Goal: Transaction & Acquisition: Purchase product/service

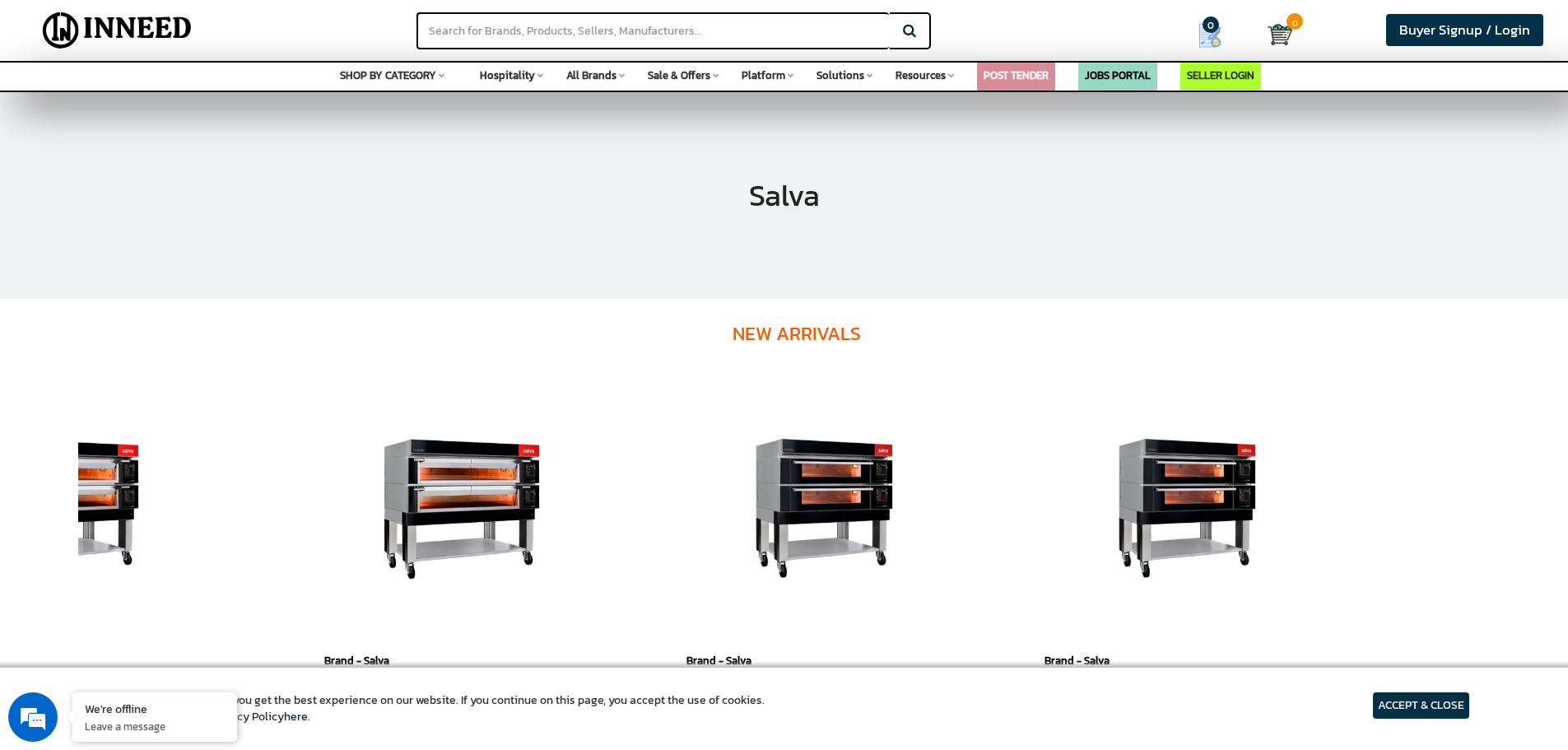
click at [396, 72] on span "SHOP BY CATEGORY" at bounding box center [388, 75] width 96 height 16
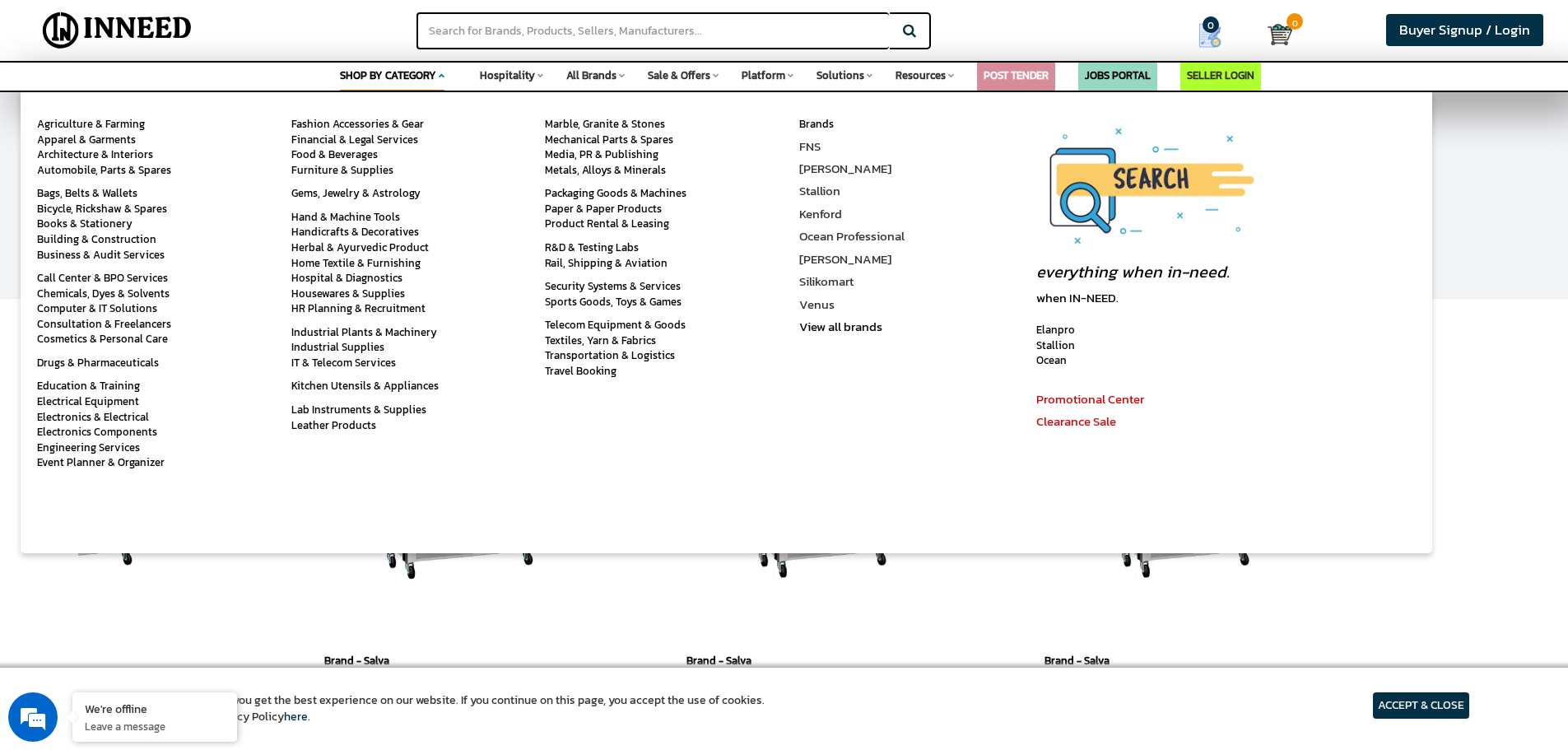
click at [510, 76] on span "Hospitality" at bounding box center [507, 75] width 55 height 16
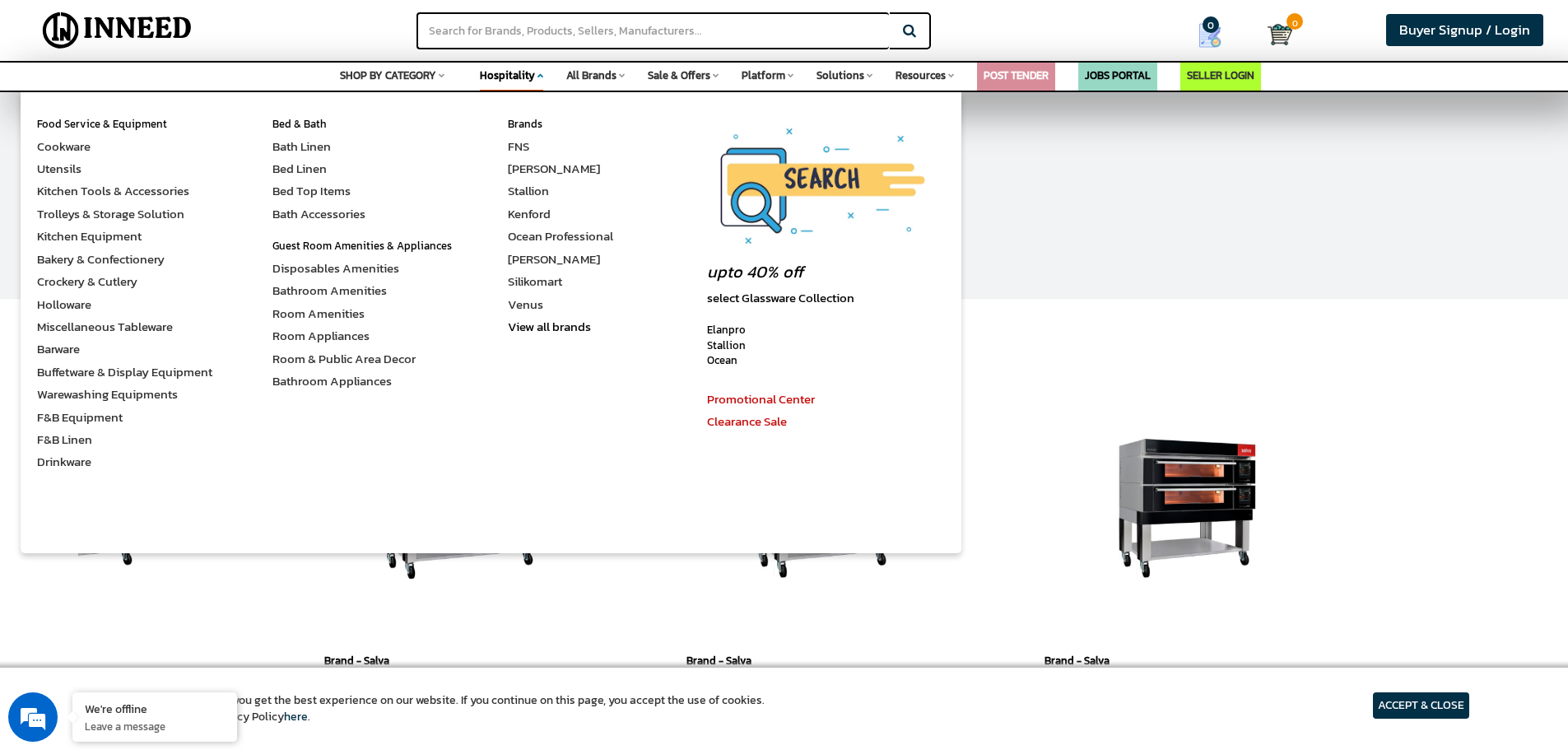
click at [595, 73] on span "All Brands" at bounding box center [591, 75] width 50 height 16
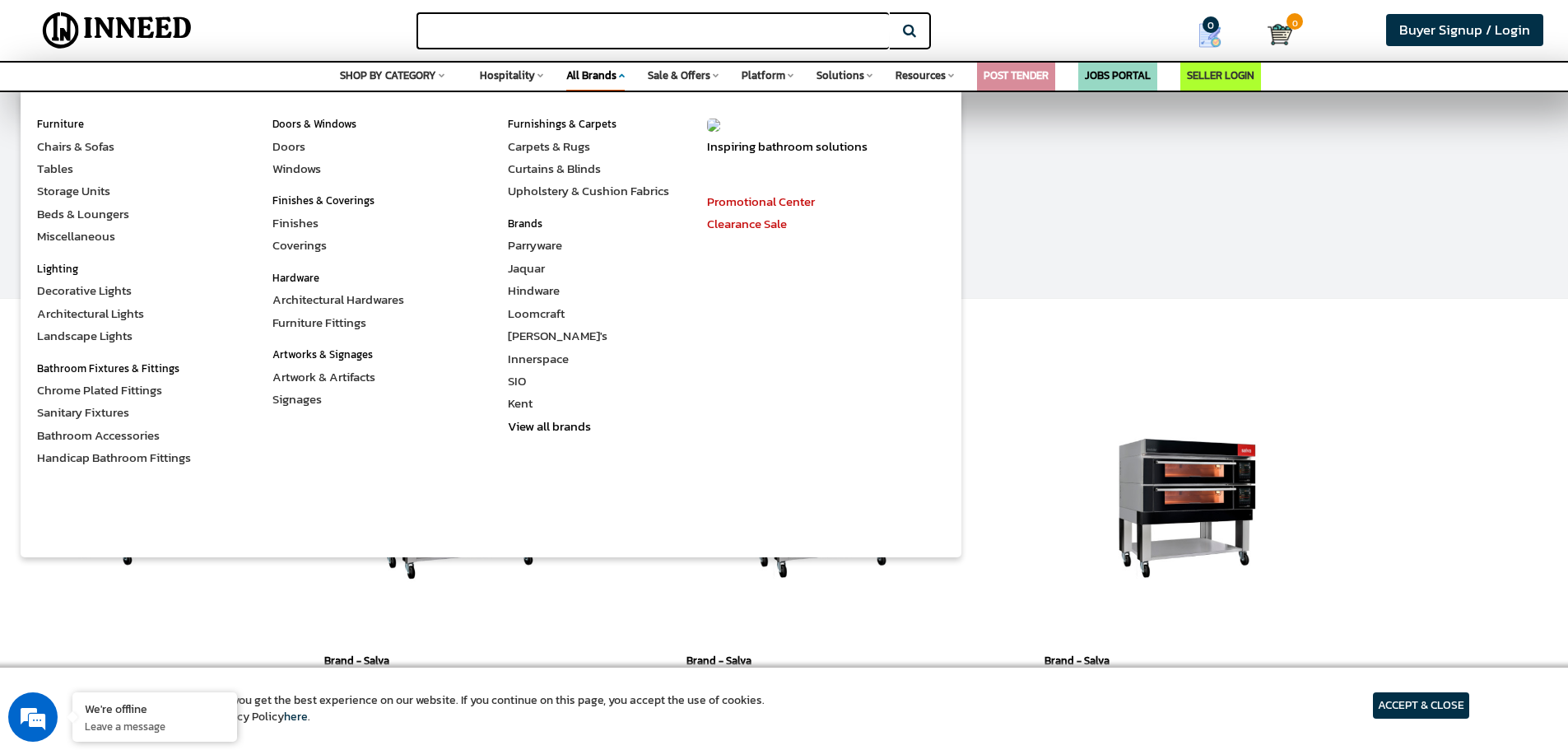
click at [670, 28] on input "text" at bounding box center [653, 31] width 473 height 37
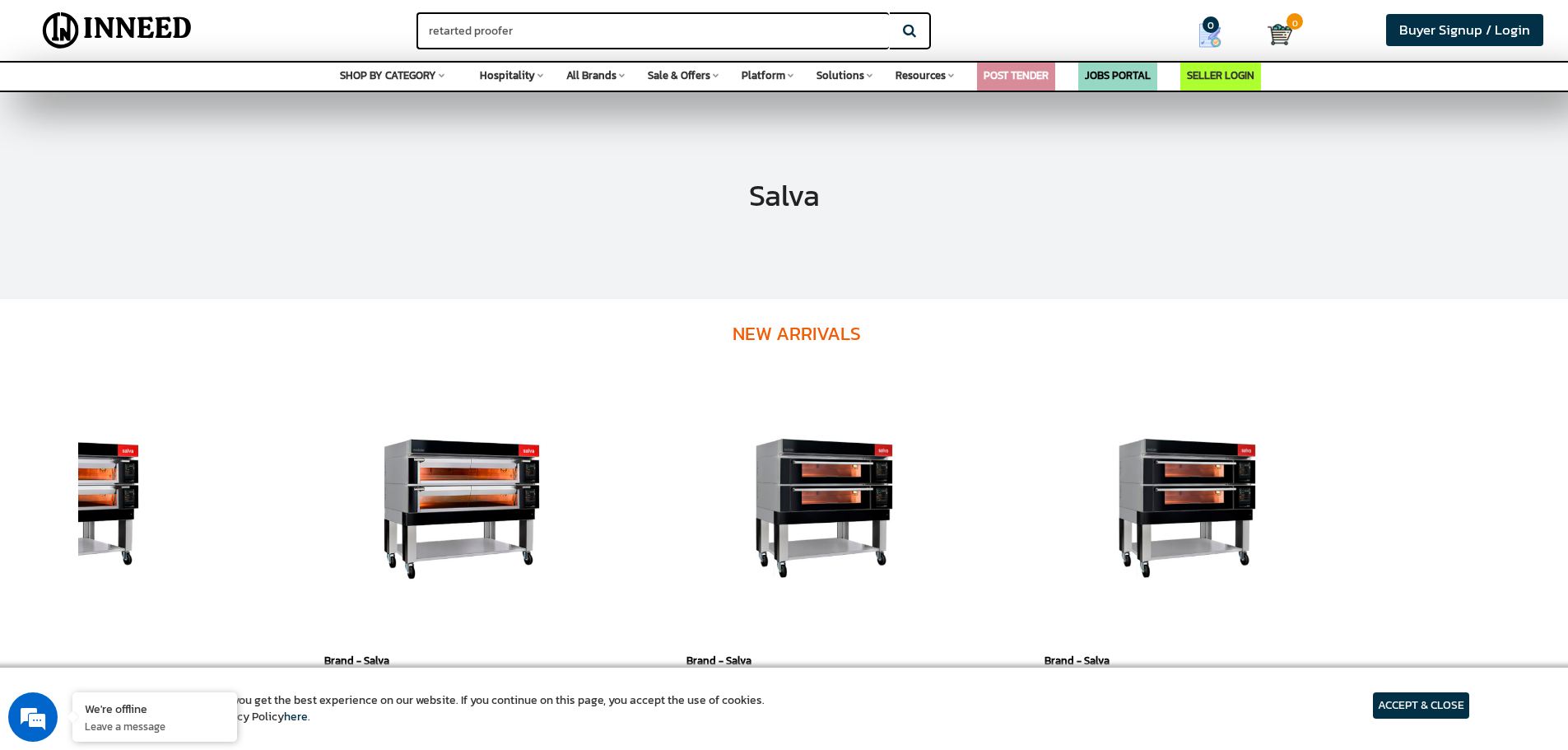
type input "retarted proofer"
click at [890, 12] on button "Search" at bounding box center [911, 31] width 42 height 37
drag, startPoint x: 443, startPoint y: 25, endPoint x: 900, endPoint y: 35, distance: 457.1
click at [900, 35] on button "Search" at bounding box center [911, 31] width 42 height 37
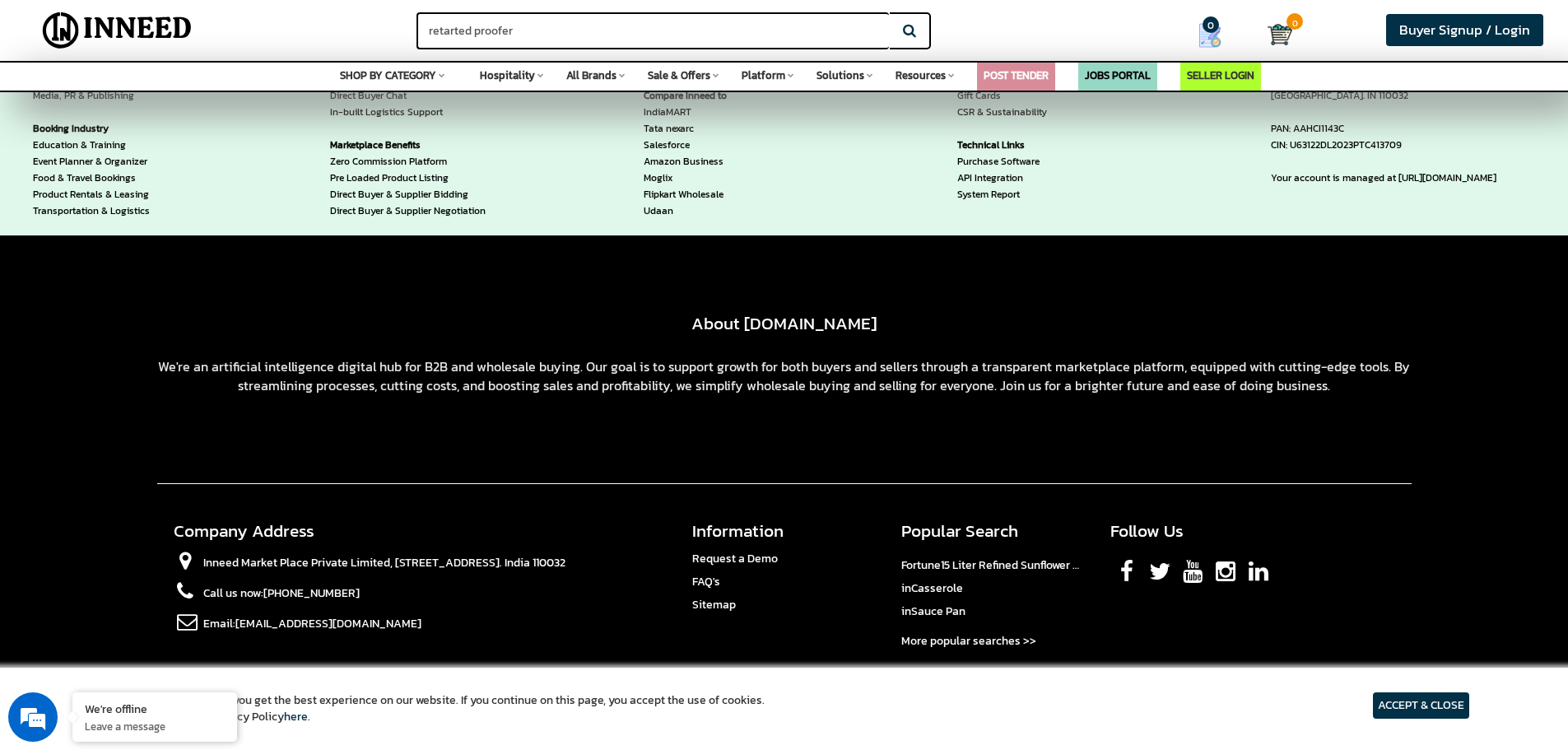
scroll to position [11478, 0]
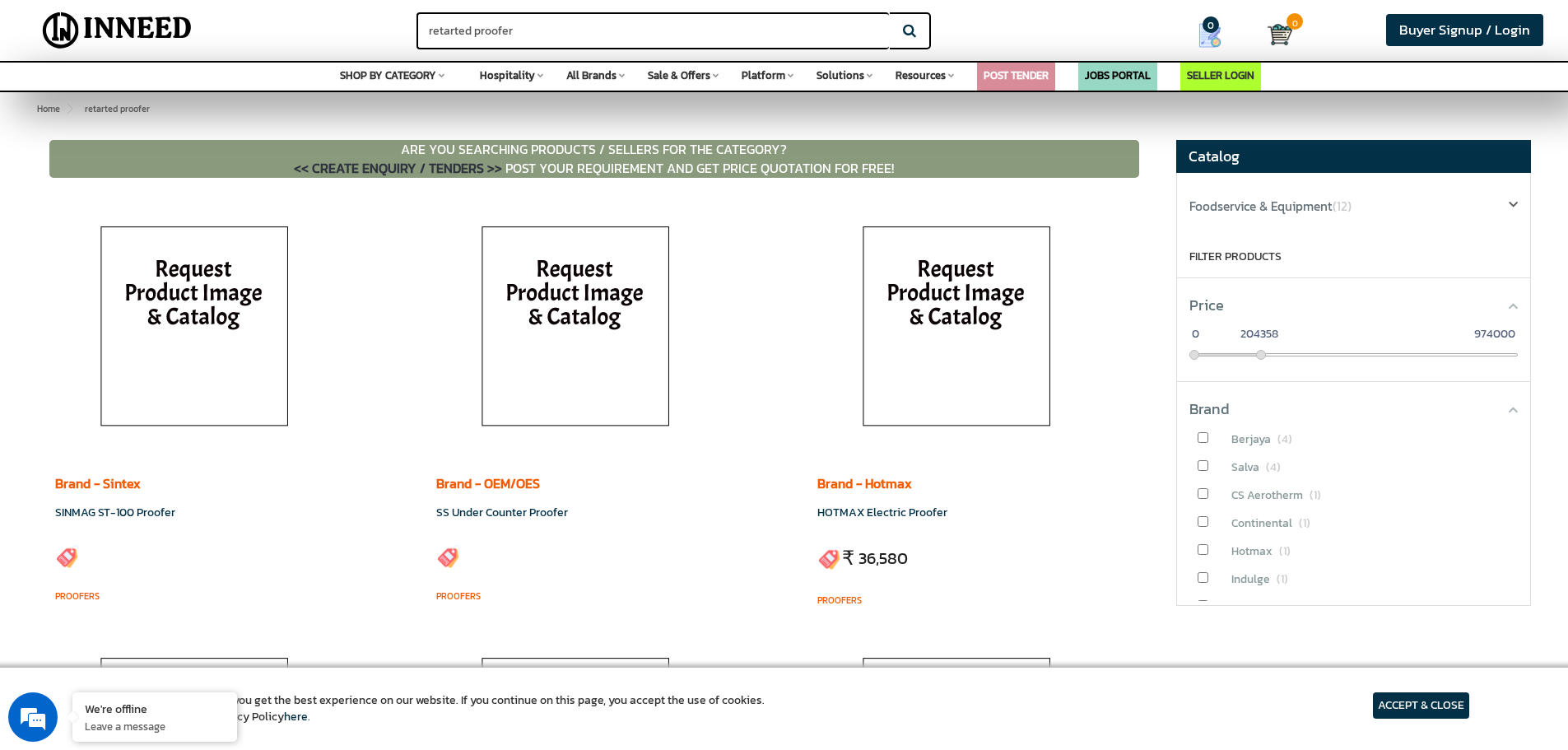
drag, startPoint x: 1510, startPoint y: 352, endPoint x: 1261, endPoint y: 334, distance: 249.6
click at [1261, 353] on div "0 974000 0 204358" at bounding box center [1353, 355] width 328 height 4
click at [1205, 547] on input "checkbox" at bounding box center [1203, 546] width 11 height 11
checkbox input "true"
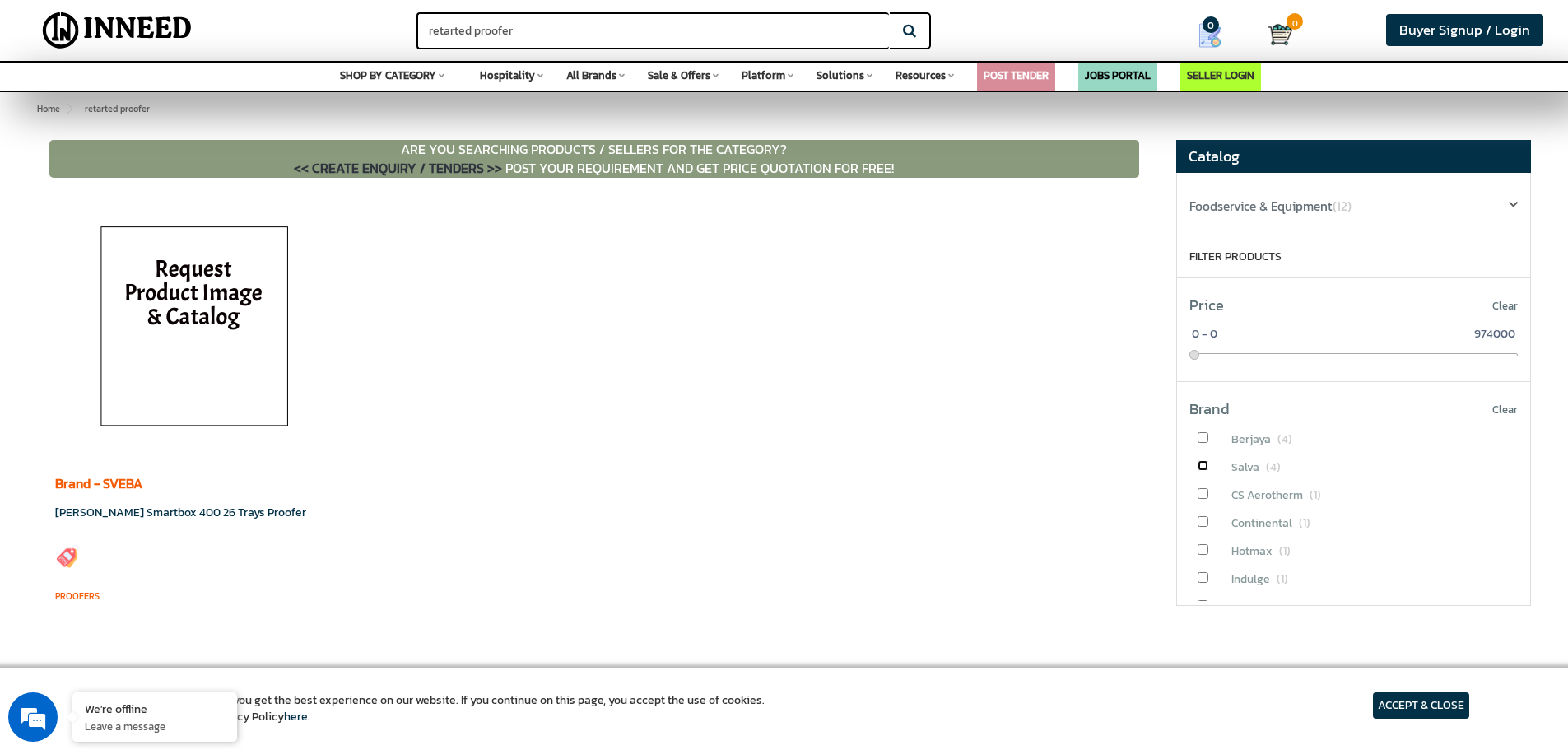
click at [1208, 463] on input "checkbox" at bounding box center [1203, 465] width 11 height 11
checkbox input "true"
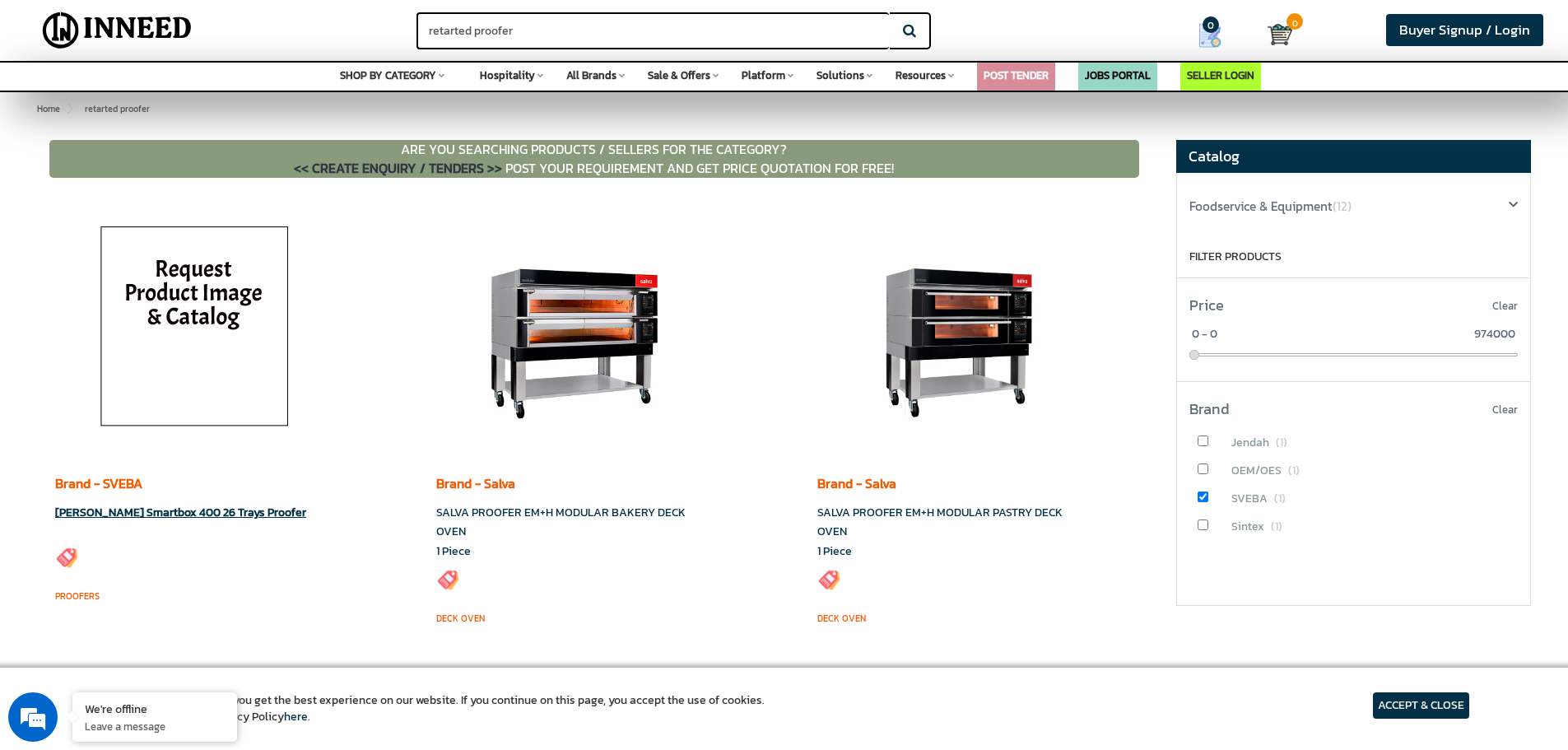
click at [215, 383] on img at bounding box center [194, 330] width 231 height 247
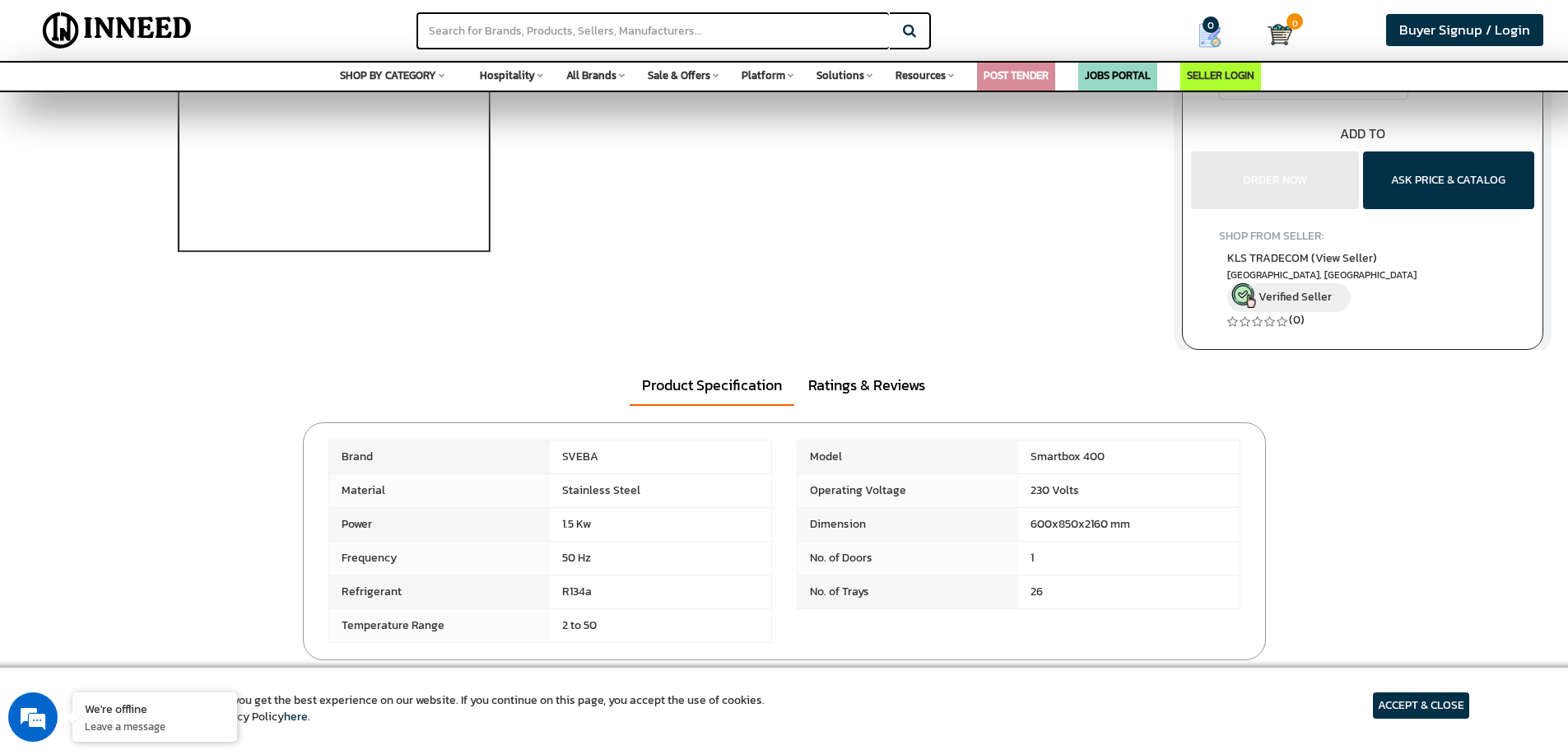
scroll to position [411, 0]
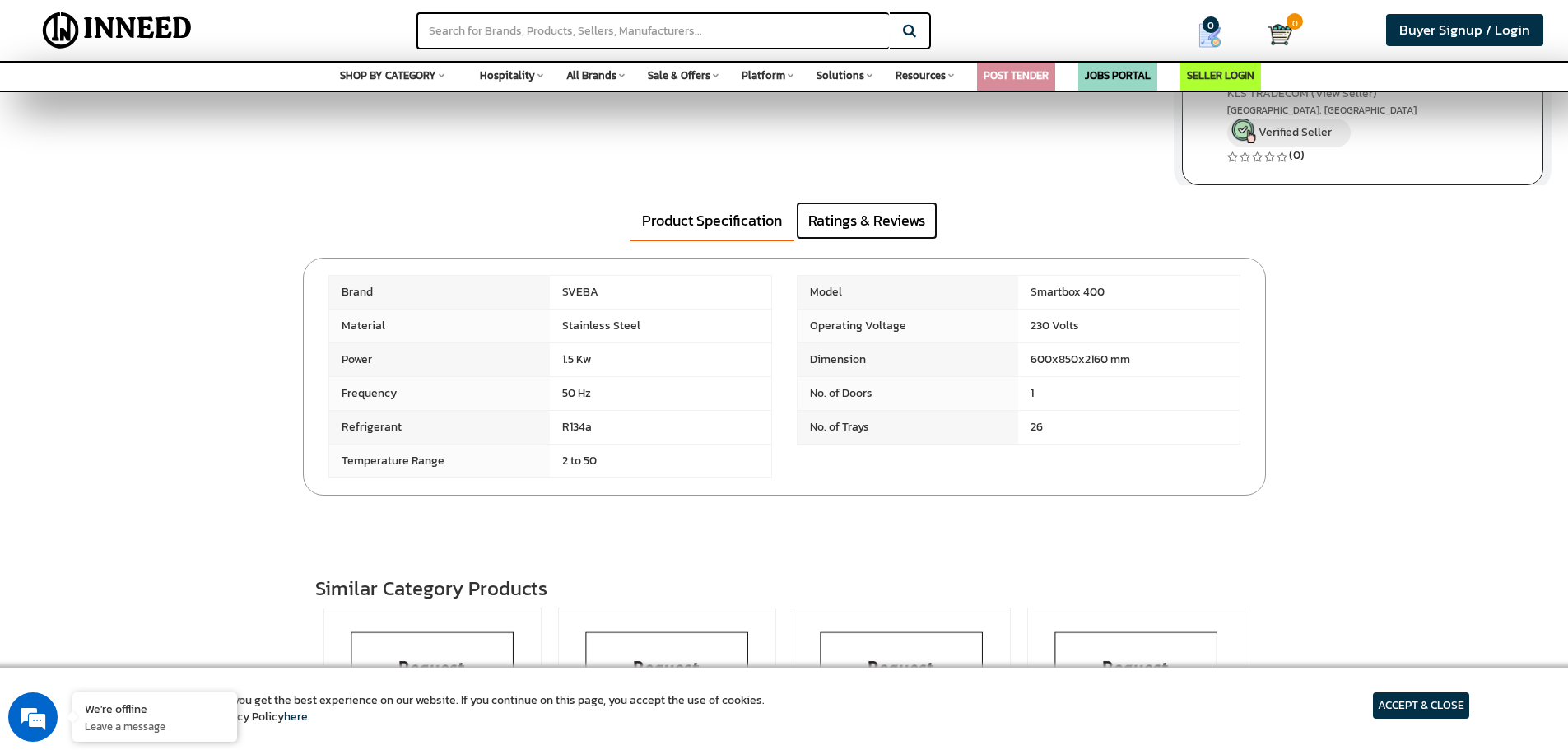
click at [882, 231] on link "Ratings & Reviews" at bounding box center [867, 220] width 142 height 38
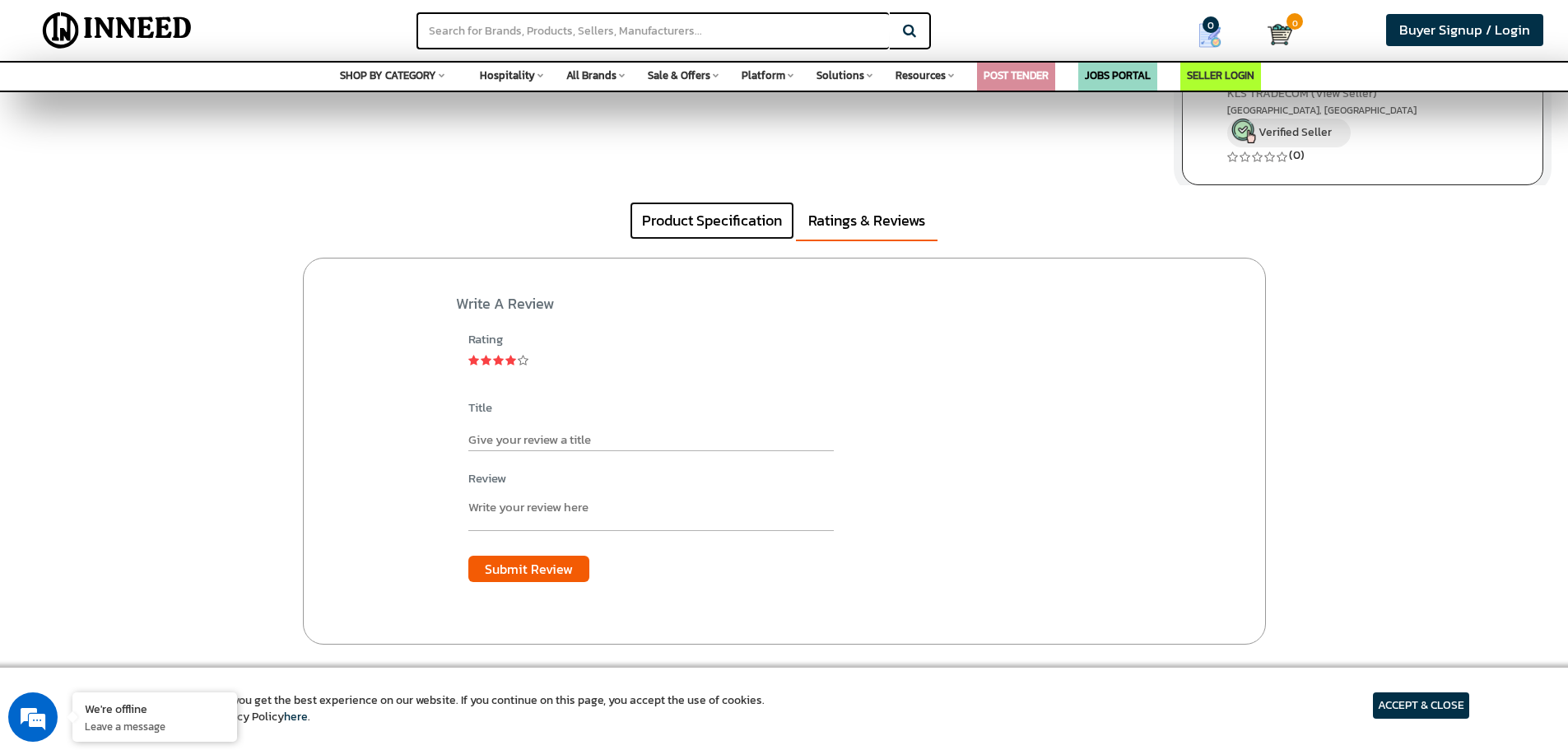
click at [759, 231] on link "Product Specification" at bounding box center [712, 220] width 165 height 38
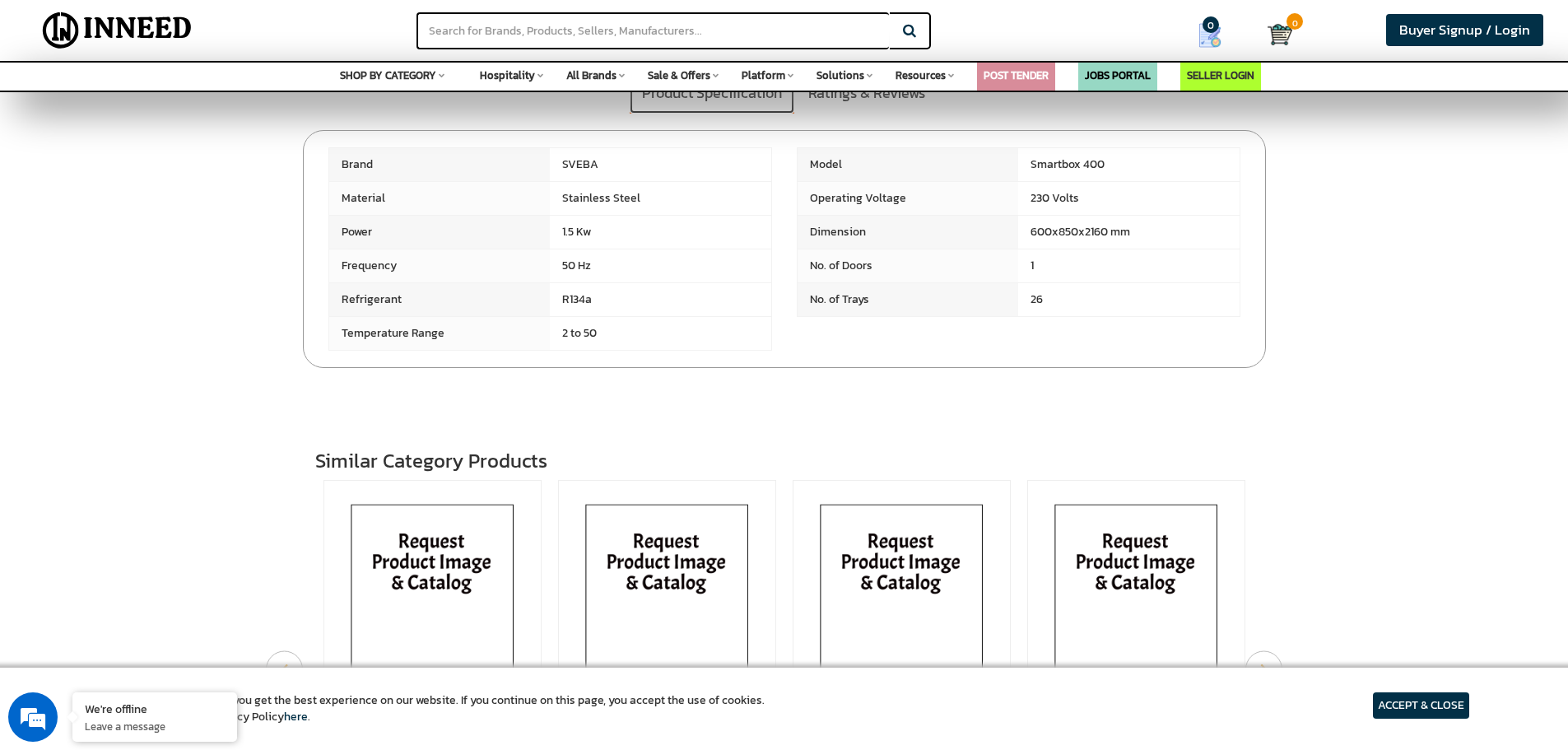
scroll to position [494, 0]
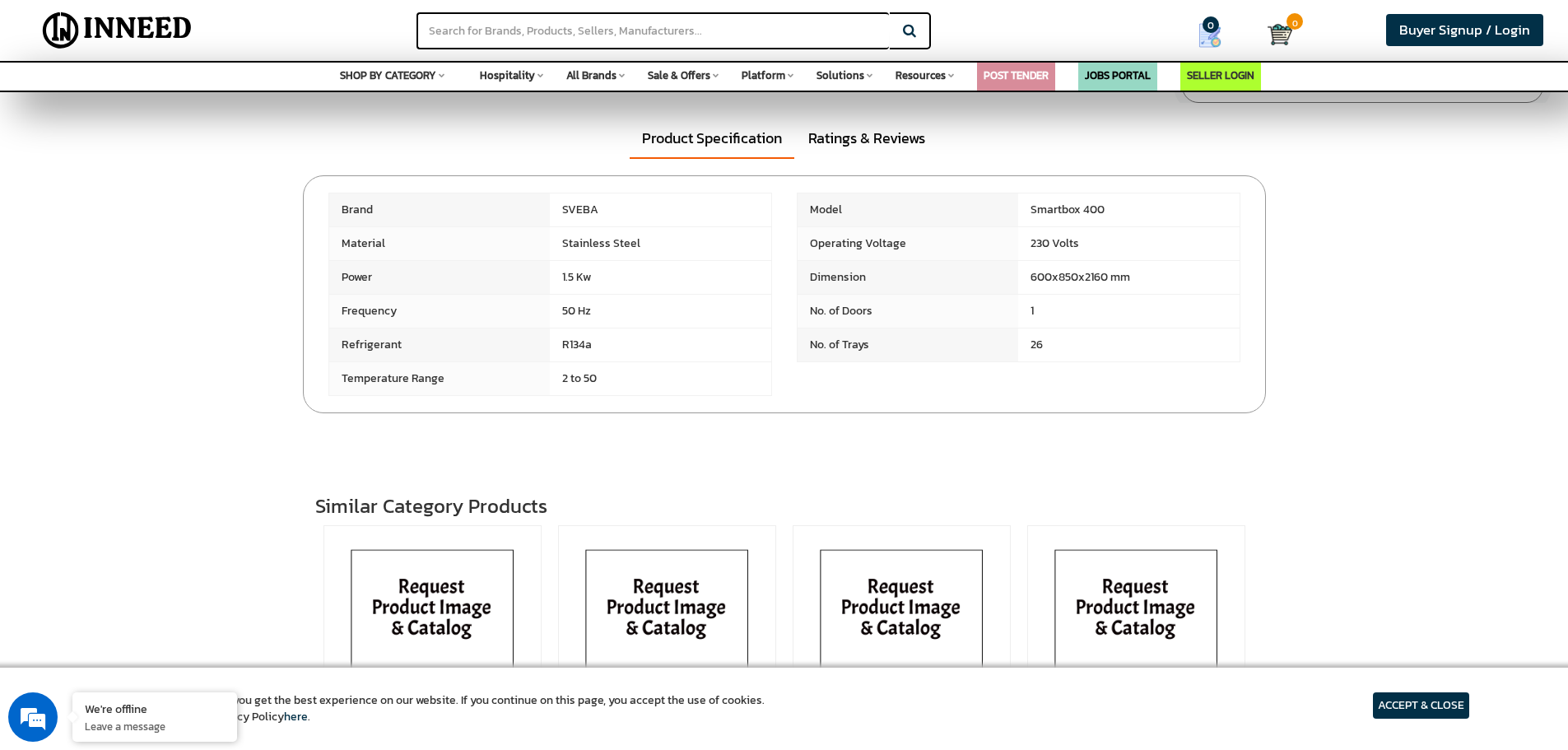
drag, startPoint x: 1195, startPoint y: 218, endPoint x: 1030, endPoint y: 226, distance: 165.2
click at [1030, 226] on span "Smartbox 400" at bounding box center [1129, 210] width 221 height 33
copy span "Smartbox 400"
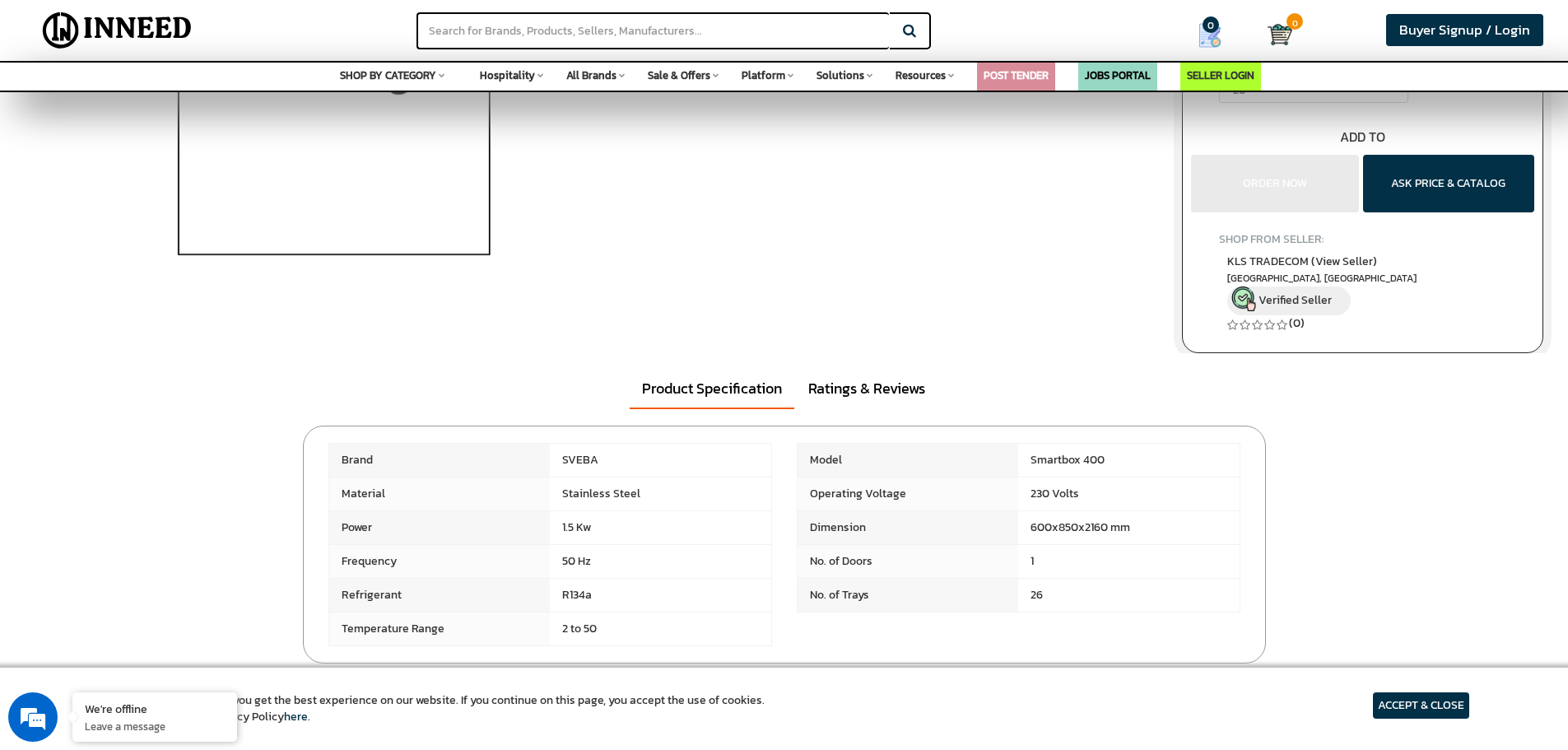
scroll to position [0, 0]
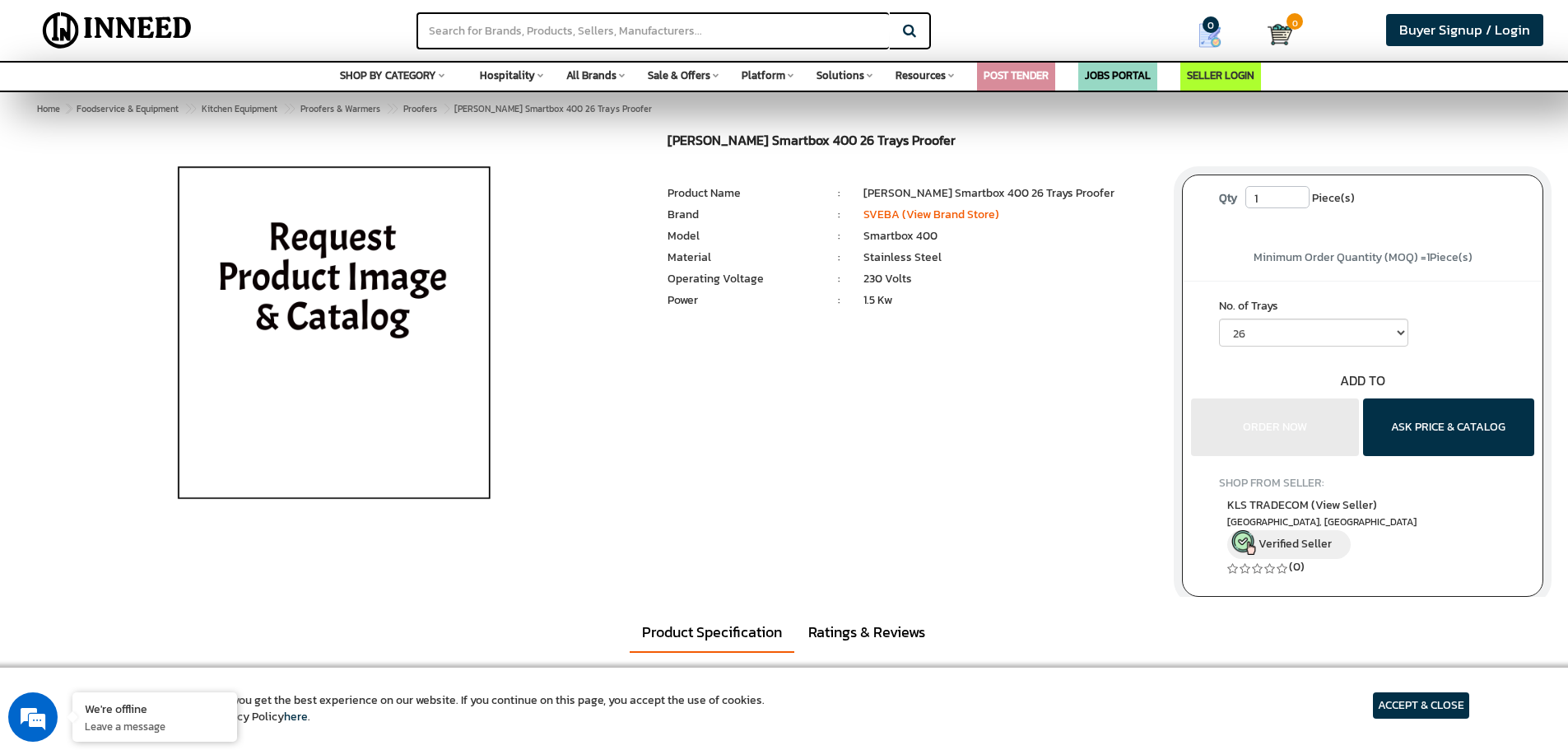
click at [718, 373] on div "SVEBA DAHLEN Smartbox 400 26 Trays Proofer MRP: ₹ 0.00 Unit Selling Price: ₹ 0.…" at bounding box center [784, 365] width 1543 height 463
drag, startPoint x: 965, startPoint y: 231, endPoint x: 863, endPoint y: 235, distance: 102.1
click at [863, 228] on ul "Model : Smartbox 400" at bounding box center [913, 228] width 490 height 0
copy ul "Smartbox 400"
